Goal: Contribute content: Contribute content

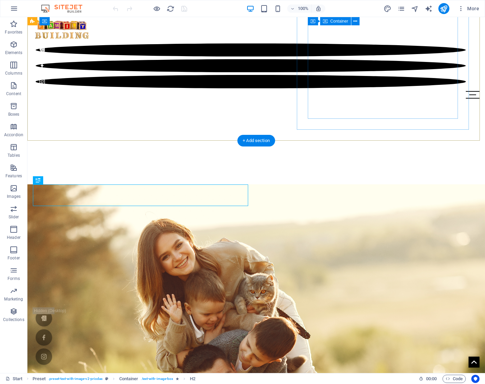
scroll to position [234, 0]
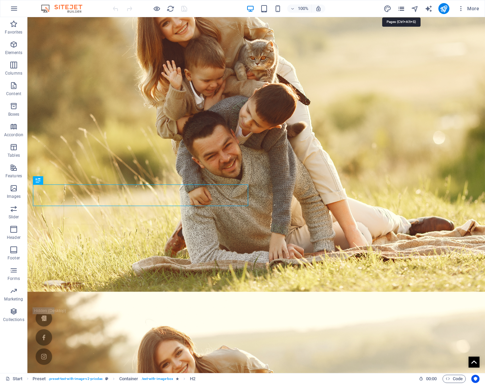
click at [399, 9] on icon "pages" at bounding box center [401, 9] width 8 height 8
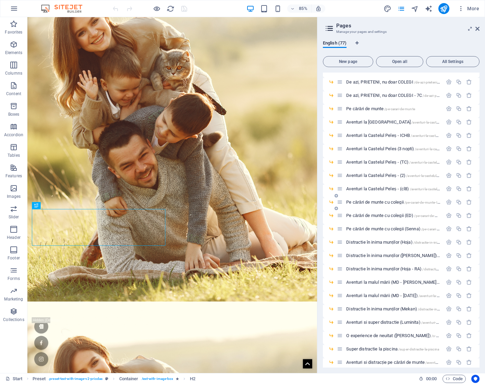
scroll to position [579, 0]
click at [413, 189] on span "/aventuri-la-castelul-peles-8" at bounding box center [431, 189] width 42 height 4
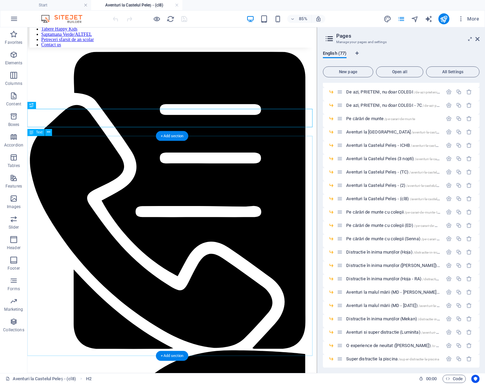
scroll to position [120, 0]
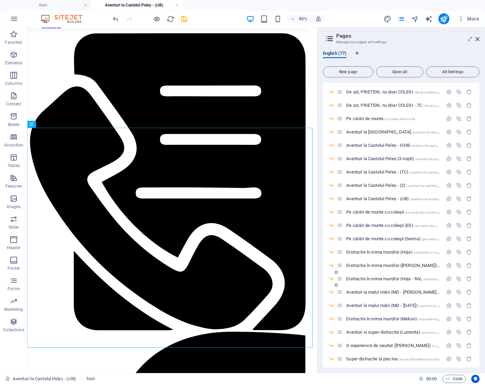
click at [407, 281] on span "Distractie în inima munților (Hoja - RA) /distractie-in-inima-muntilor-RA" at bounding box center [408, 278] width 125 height 5
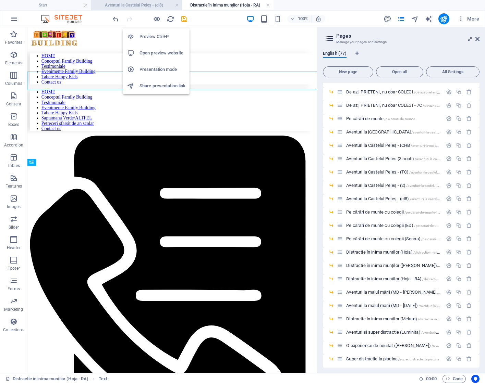
scroll to position [0, 0]
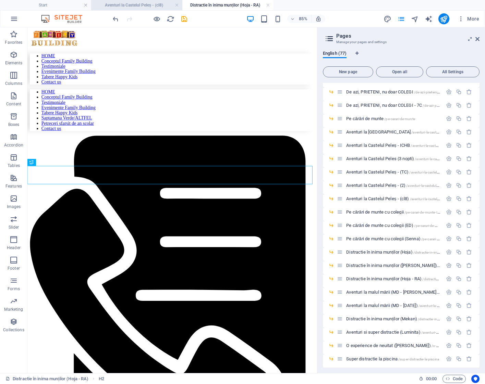
click at [156, 4] on h4 "Aventuri la Castelul Peleș - (cl8)" at bounding box center [136, 5] width 91 height 8
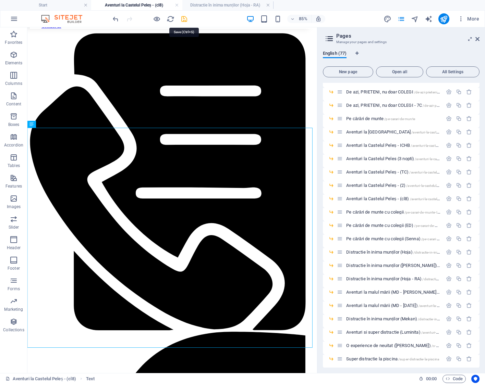
click at [185, 19] on icon "save" at bounding box center [184, 19] width 8 height 8
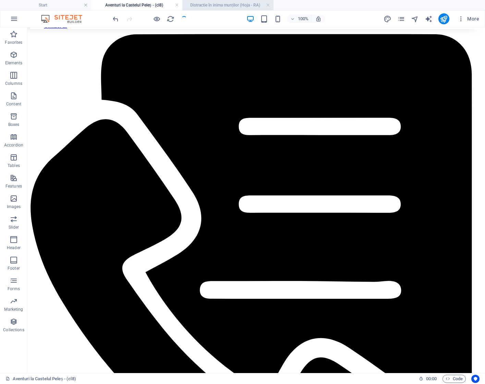
click at [218, 6] on h4 "Distractie în inima munților (Hoja - RA)" at bounding box center [227, 5] width 91 height 8
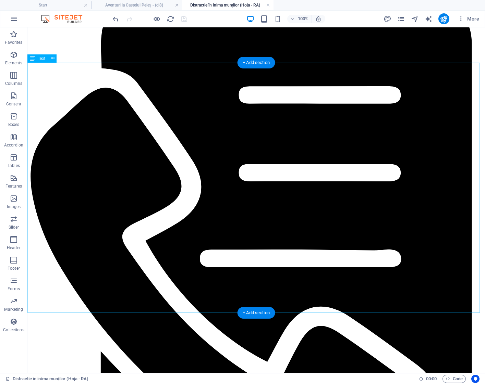
scroll to position [182, 0]
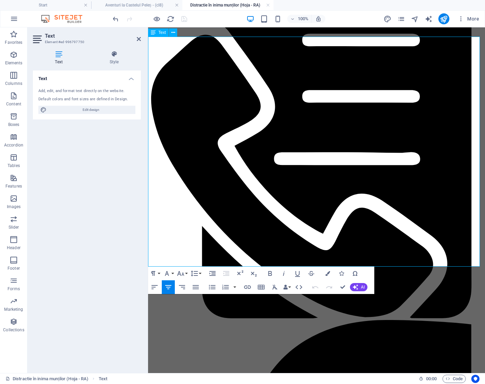
drag, startPoint x: 274, startPoint y: 259, endPoint x: 338, endPoint y: 259, distance: 64.4
copy span "* Pretul NU include mic dejun, transport"
click at [160, 6] on h4 "Aventuri la Castelul Peleș - (cl8)" at bounding box center [136, 5] width 91 height 8
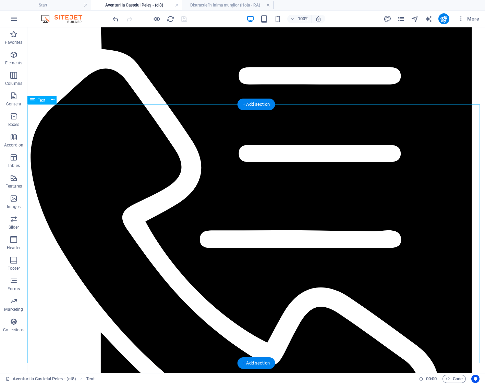
scroll to position [173, 0]
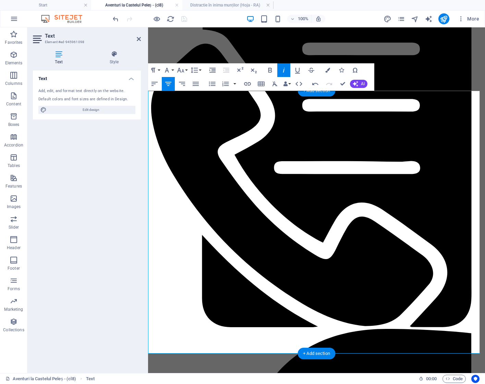
drag, startPoint x: 314, startPoint y: 317, endPoint x: 330, endPoint y: 317, distance: 15.8
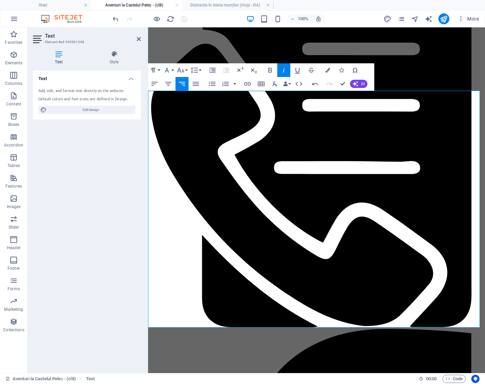
drag, startPoint x: 334, startPoint y: 262, endPoint x: 335, endPoint y: 268, distance: 6.2
drag, startPoint x: 343, startPoint y: 82, endPoint x: 347, endPoint y: 33, distance: 49.1
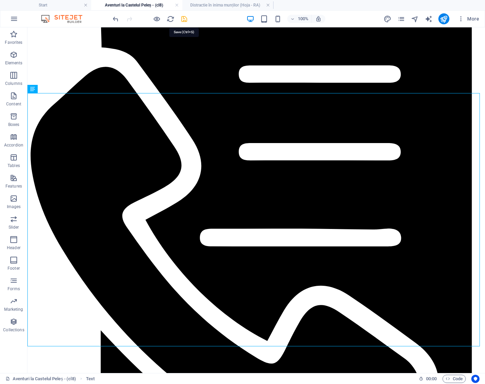
click at [184, 19] on icon "save" at bounding box center [184, 19] width 8 height 8
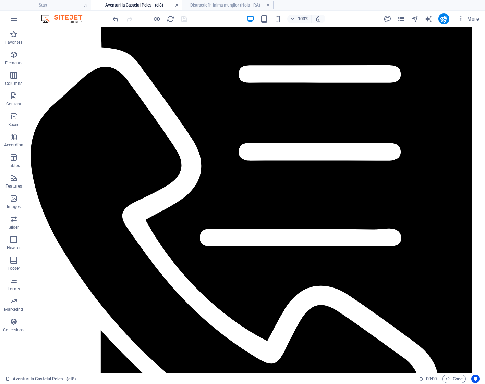
click at [177, 5] on link at bounding box center [177, 5] width 4 height 7
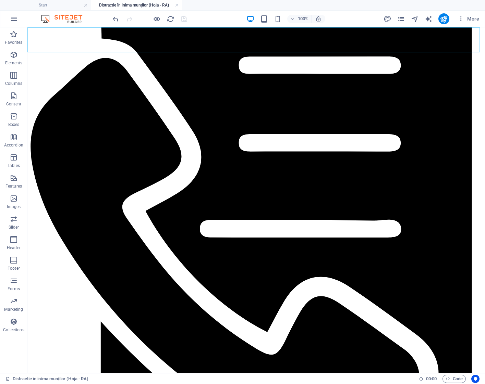
click at [177, 5] on link at bounding box center [177, 5] width 4 height 7
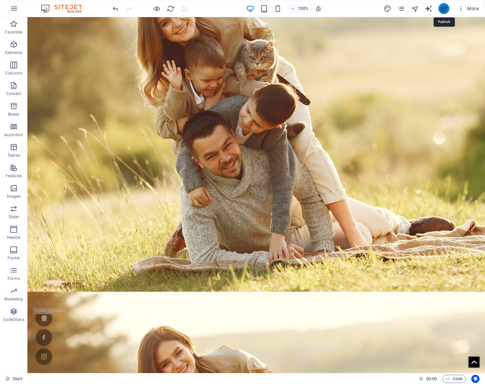
click at [444, 9] on icon "publish" at bounding box center [443, 9] width 8 height 8
